Goal: Task Accomplishment & Management: Use online tool/utility

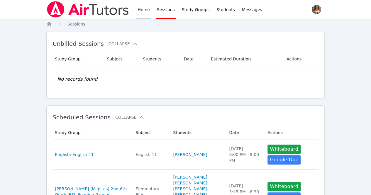
click at [147, 10] on link "Home" at bounding box center [143, 9] width 14 height 19
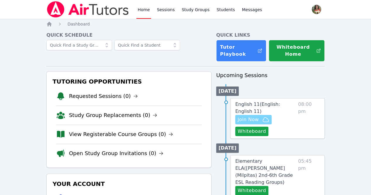
click at [250, 118] on span "Join Now" at bounding box center [248, 119] width 21 height 7
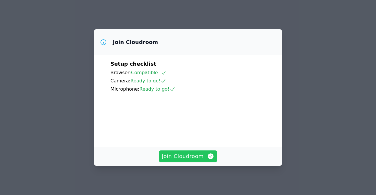
click at [193, 157] on span "Join Cloudroom" at bounding box center [188, 156] width 53 height 8
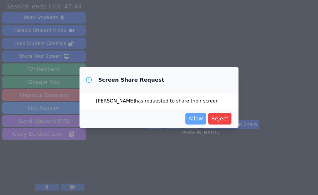
click at [191, 117] on span "Allow" at bounding box center [195, 118] width 15 height 8
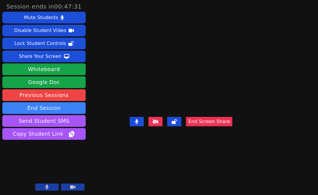
click at [217, 126] on button "End Screen Share" at bounding box center [209, 121] width 46 height 9
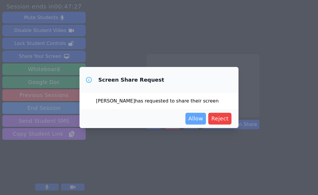
click at [199, 119] on span "Allow" at bounding box center [195, 118] width 15 height 8
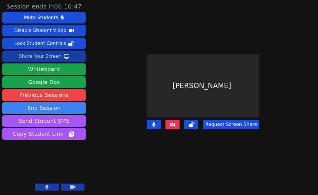
click at [52, 57] on div "Share Your Screen" at bounding box center [40, 56] width 43 height 9
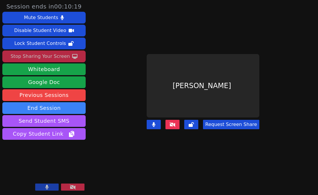
click at [173, 122] on icon at bounding box center [173, 124] width 6 height 5
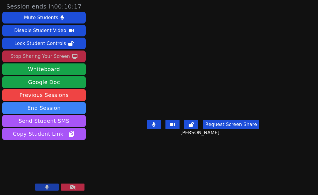
click at [173, 117] on video at bounding box center [203, 85] width 88 height 63
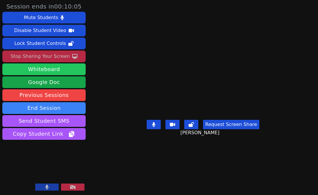
click at [55, 69] on button "Whiteboard" at bounding box center [43, 69] width 83 height 12
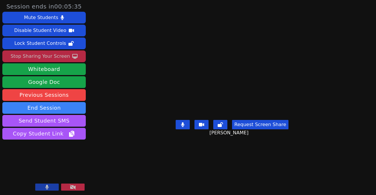
click at [49, 58] on div "Stop Sharing Your Screen" at bounding box center [40, 56] width 59 height 9
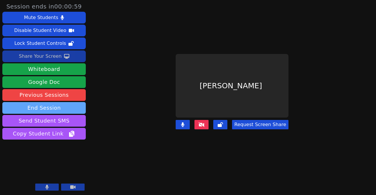
click at [52, 105] on button "End Session" at bounding box center [43, 108] width 83 height 12
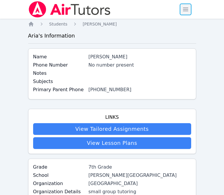
click at [187, 12] on span "button" at bounding box center [185, 9] width 13 height 13
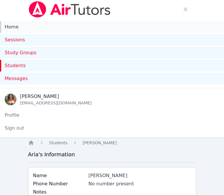
click at [102, 29] on link "Home" at bounding box center [112, 27] width 224 height 12
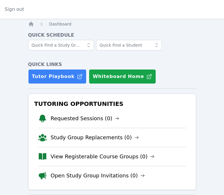
scroll to position [119, 0]
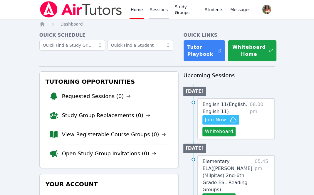
click at [156, 9] on link "Sessions" at bounding box center [159, 9] width 20 height 19
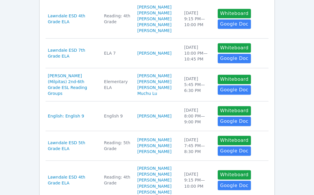
scroll to position [288, 0]
